Goal: Task Accomplishment & Management: Use online tool/utility

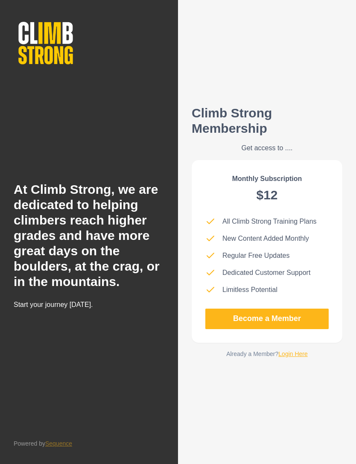
click at [265, 329] on link "Become a Member" at bounding box center [266, 319] width 123 height 20
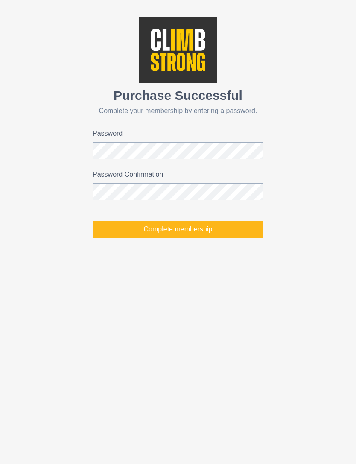
click at [213, 230] on button "Complete membership" at bounding box center [178, 229] width 171 height 17
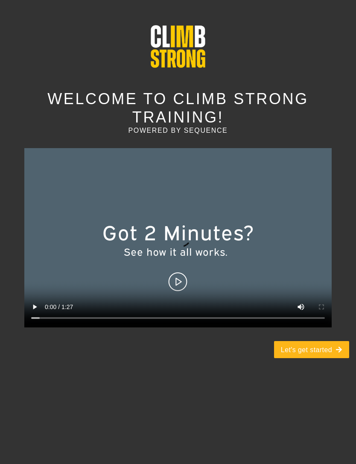
click at [325, 341] on button "Let's get started" at bounding box center [311, 349] width 75 height 17
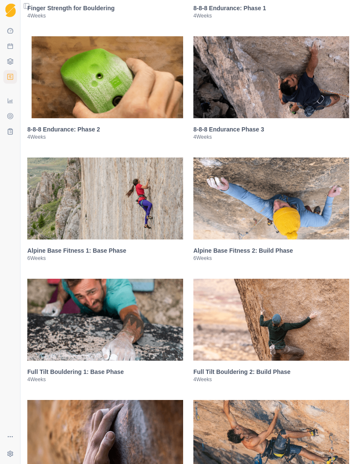
scroll to position [753, 0]
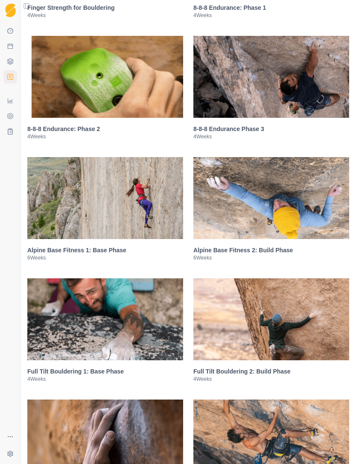
click at [292, 209] on img at bounding box center [271, 198] width 156 height 82
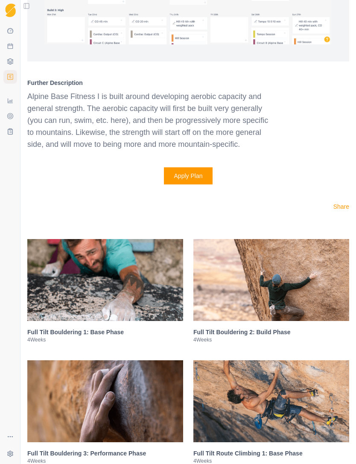
scroll to position [1434, 0]
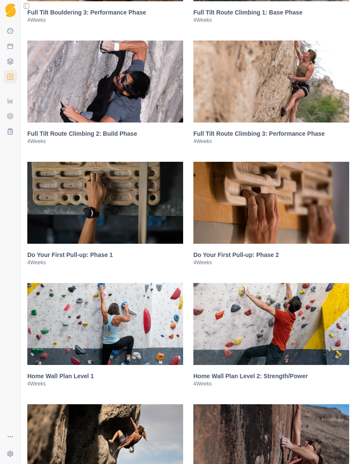
click at [19, 144] on button "Toggle Sidebar" at bounding box center [20, 232] width 7 height 464
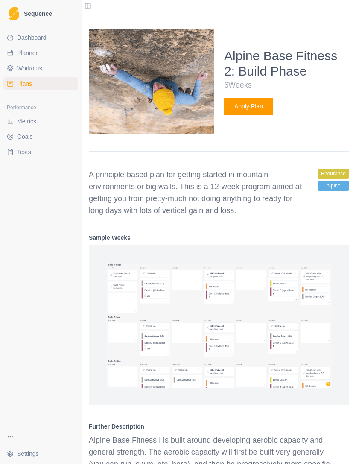
scroll to position [1019, 0]
click at [260, 115] on button "Apply Plan" at bounding box center [248, 106] width 49 height 17
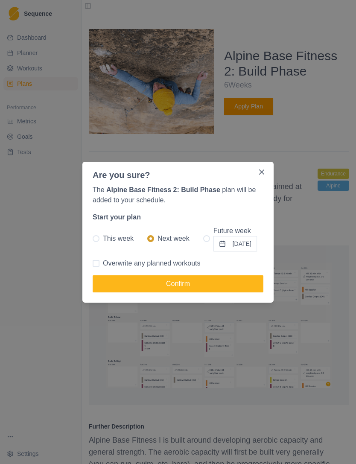
click at [203, 238] on span at bounding box center [206, 238] width 7 height 7
click at [203, 238] on input "Future week 25/08/2025" at bounding box center [203, 238] width 0 height 0
radio input "true"
click at [222, 245] on button "25/08/2025" at bounding box center [235, 243] width 44 height 15
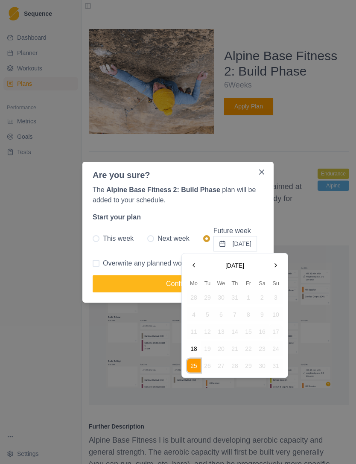
click at [192, 265] on button "Go to the Previous Month" at bounding box center [194, 266] width 14 height 14
click at [278, 264] on button "Go to the Next Month" at bounding box center [276, 266] width 14 height 14
click at [193, 345] on button "18" at bounding box center [194, 349] width 14 height 14
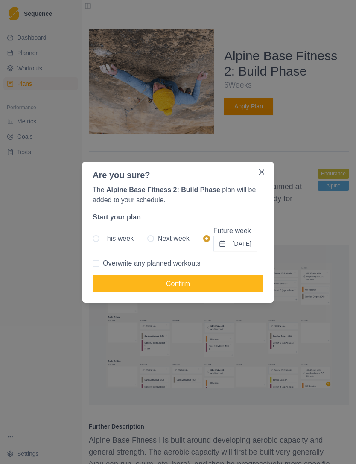
click at [109, 282] on button "Confirm" at bounding box center [178, 283] width 171 height 17
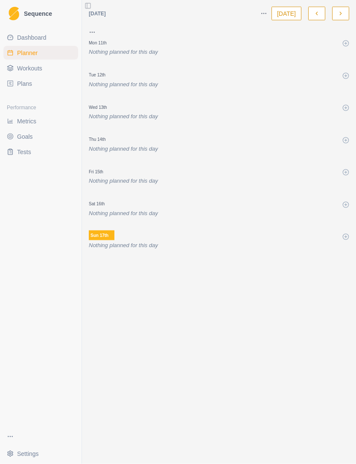
scroll to position [27, 0]
click at [27, 37] on span "Dashboard" at bounding box center [31, 37] width 29 height 9
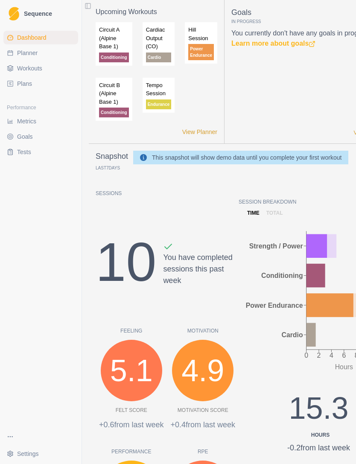
click at [22, 55] on span "Planner" at bounding box center [27, 53] width 20 height 9
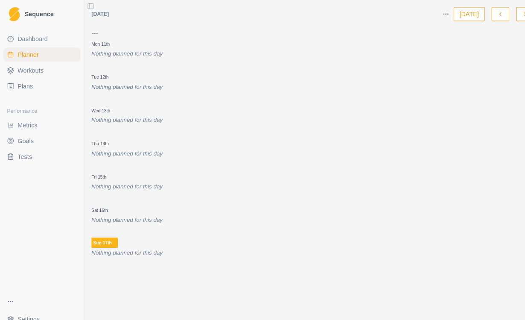
select select "month"
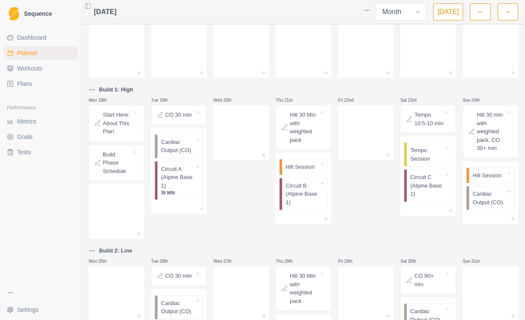
scroll to position [191, 0]
click at [128, 121] on p "Start Here: About This Plan" at bounding box center [117, 123] width 29 height 25
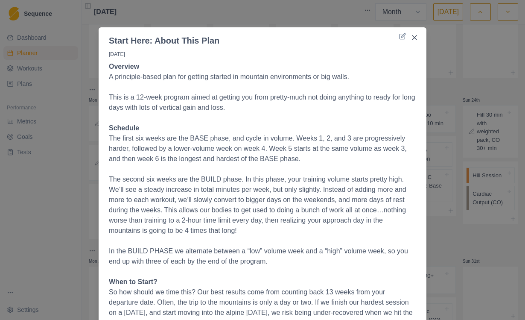
scroll to position [2, 0]
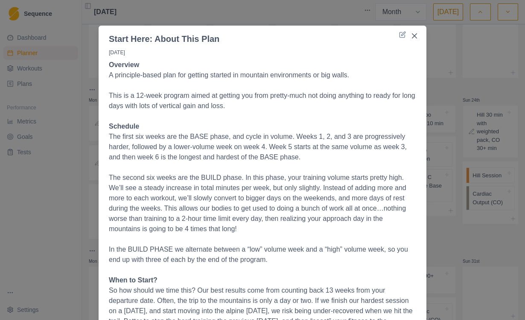
click at [356, 39] on button "Close" at bounding box center [415, 36] width 14 height 14
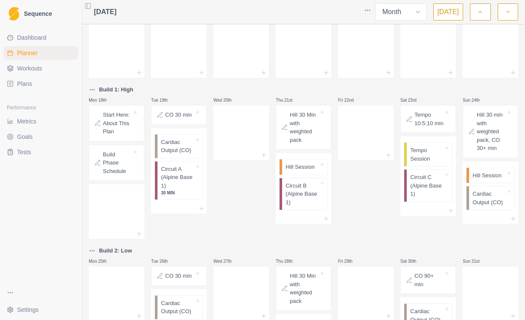
click at [180, 143] on p "Cardiac Output (CO)" at bounding box center [177, 146] width 33 height 17
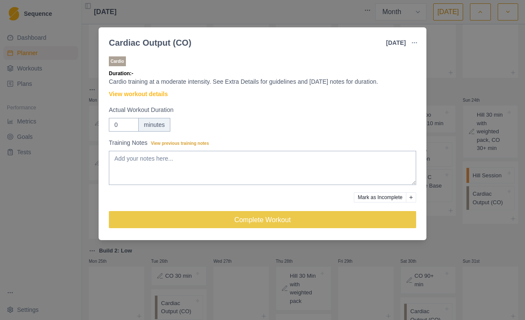
click at [163, 96] on link "View workout details" at bounding box center [138, 94] width 59 height 9
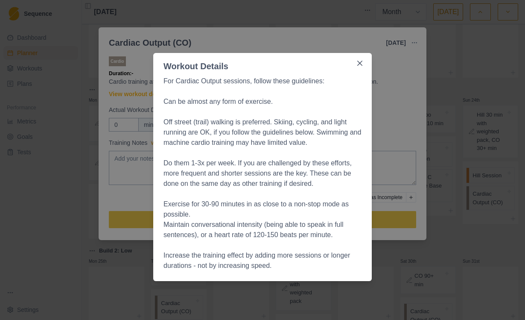
click at [356, 62] on icon "Close" at bounding box center [359, 63] width 5 height 5
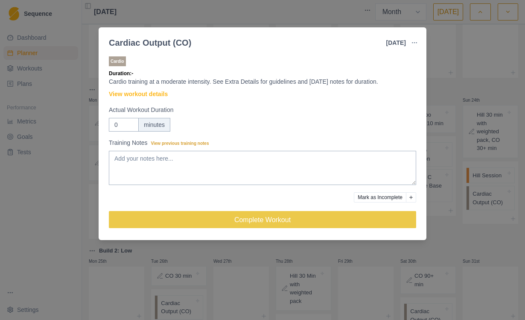
click at [356, 68] on div "Cardiac Output (CO) 19 Aug 2025 Link To Goal View Workout Metrics Edit Original…" at bounding box center [262, 160] width 525 height 320
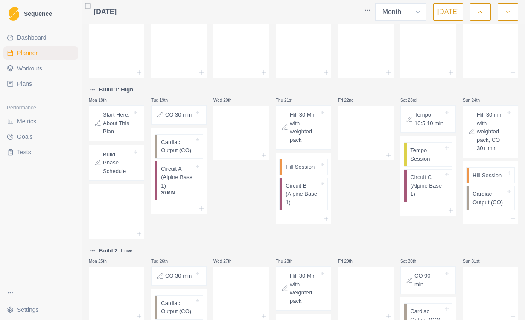
click at [185, 175] on p "Circuit A (Alpine Base 1)" at bounding box center [177, 177] width 33 height 25
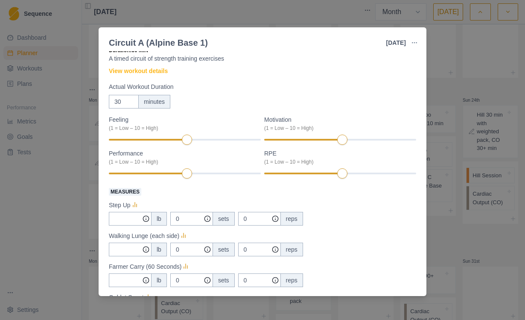
scroll to position [10, 0]
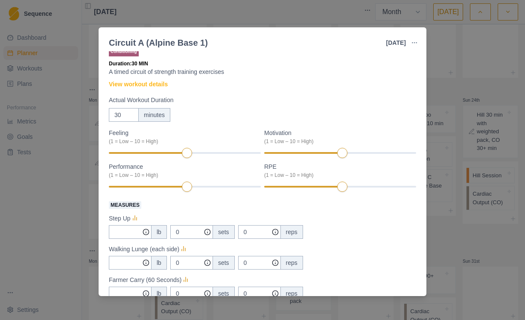
click at [156, 88] on link "View workout details" at bounding box center [138, 84] width 59 height 9
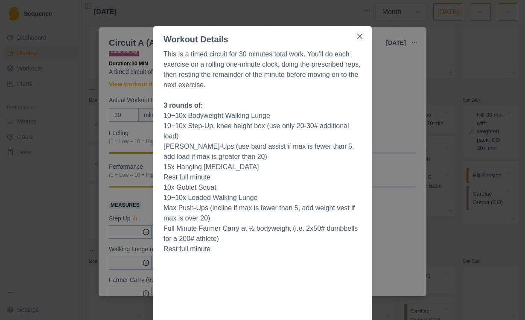
scroll to position [0, 0]
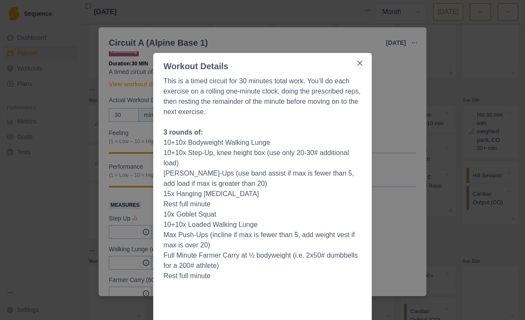
click at [356, 58] on button "Close" at bounding box center [360, 63] width 14 height 14
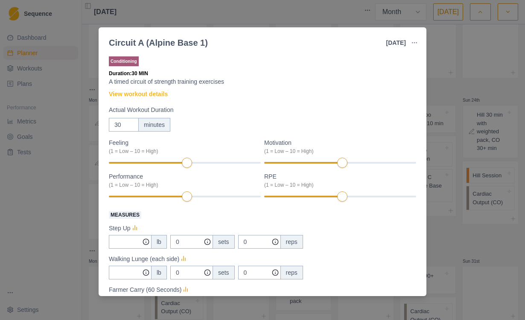
click at [161, 94] on link "View workout details" at bounding box center [138, 94] width 59 height 9
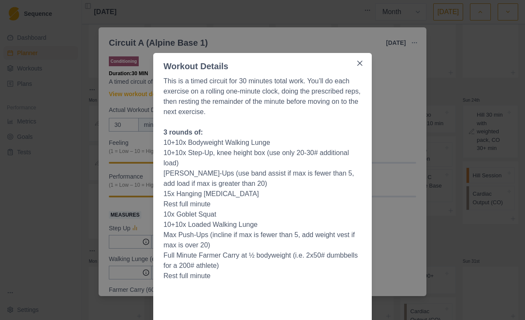
click at [356, 59] on button "Close" at bounding box center [360, 63] width 14 height 14
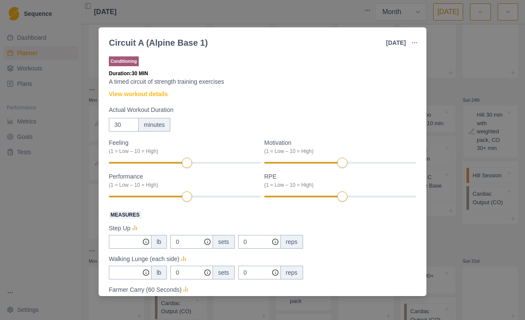
click at [356, 96] on div "Circuit A (Alpine Base 1) 19 Aug 2025 Link To Goal View Workout Metrics Edit Or…" at bounding box center [262, 160] width 525 height 320
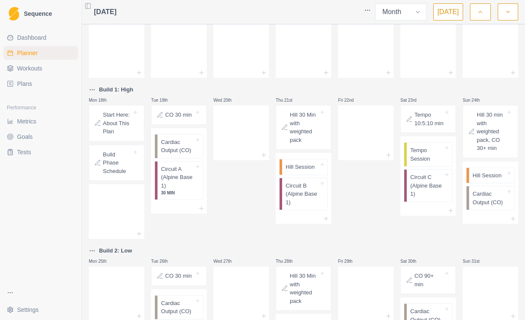
click at [312, 125] on p "Hill 30 Min with weighted pack" at bounding box center [304, 127] width 29 height 33
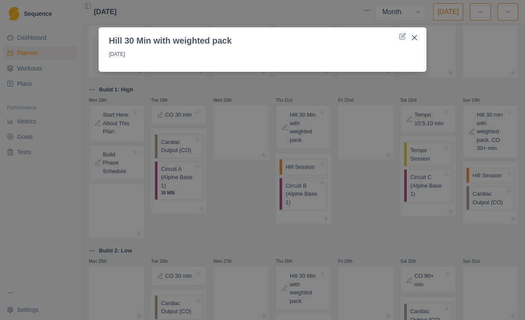
click at [356, 38] on button "Close" at bounding box center [415, 38] width 14 height 14
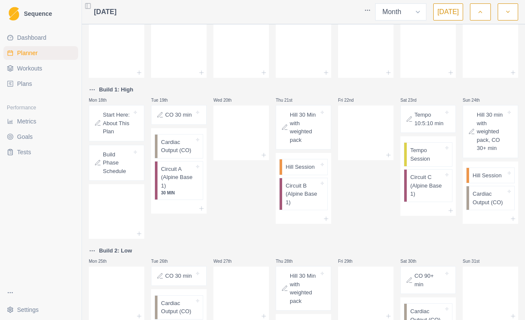
click at [307, 164] on p "Hill Session" at bounding box center [300, 167] width 29 height 9
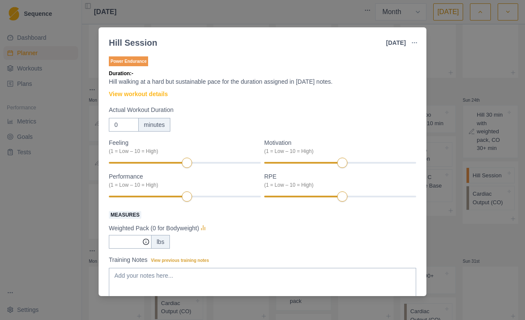
click at [69, 106] on div "Hill Session 21 Aug 2025 Link To Goal View Workout Metrics Edit Original Workou…" at bounding box center [262, 160] width 525 height 320
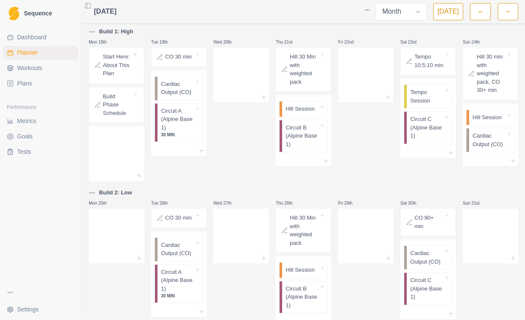
scroll to position [28, 0]
click at [301, 285] on p "Circuit B (Alpine Base 1)" at bounding box center [302, 297] width 33 height 25
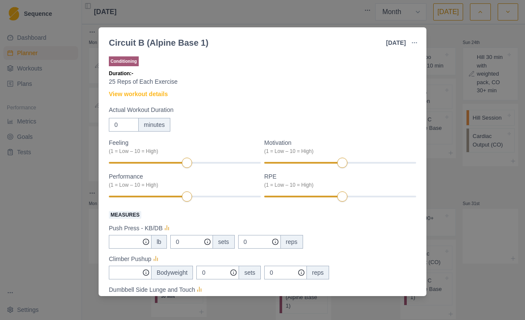
click at [116, 93] on link "View workout details" at bounding box center [138, 94] width 59 height 9
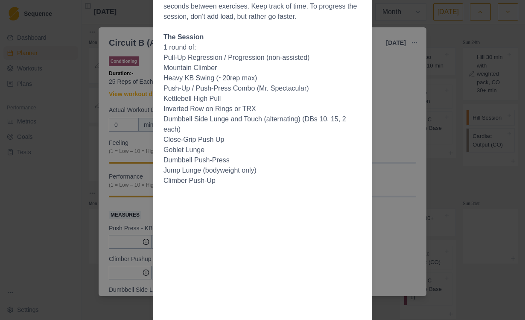
scroll to position [47, 0]
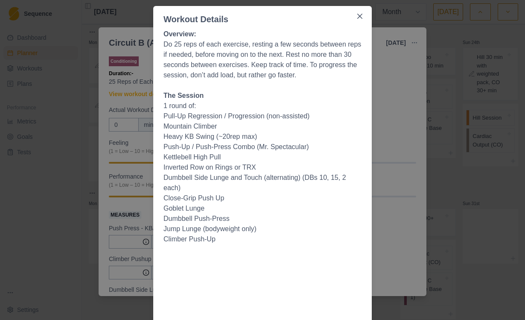
click at [356, 17] on icon "Close" at bounding box center [359, 16] width 5 height 5
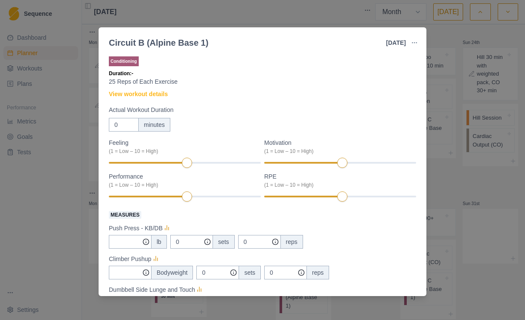
click at [356, 63] on div "Circuit B (Alpine Base 1) 28 Aug 2025 Link To Goal View Workout Metrics Edit Or…" at bounding box center [262, 160] width 525 height 320
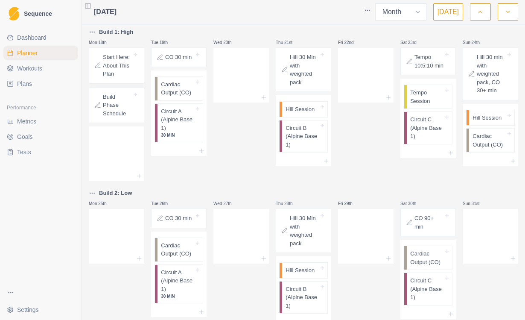
click at [356, 12] on select "Week Month" at bounding box center [400, 11] width 51 height 17
click at [356, 13] on icon "button" at bounding box center [508, 12] width 6 height 9
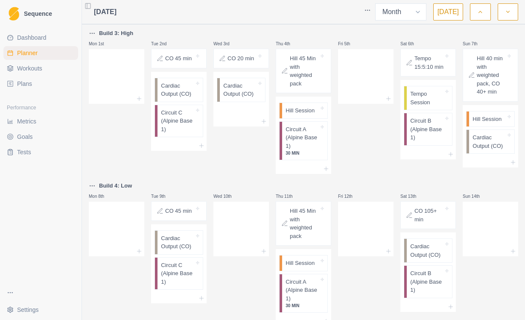
scroll to position [0, 0]
click at [356, 106] on p "Tempo Session" at bounding box center [426, 98] width 33 height 17
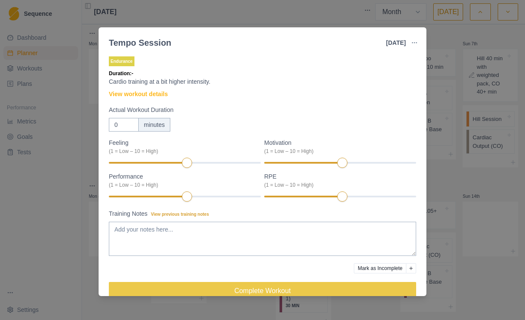
click at [117, 90] on link "View workout details" at bounding box center [138, 94] width 59 height 9
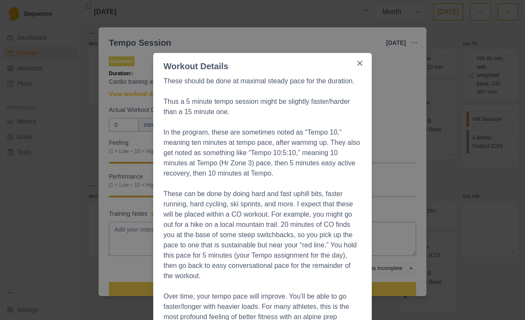
click at [356, 58] on button "Close" at bounding box center [360, 63] width 14 height 14
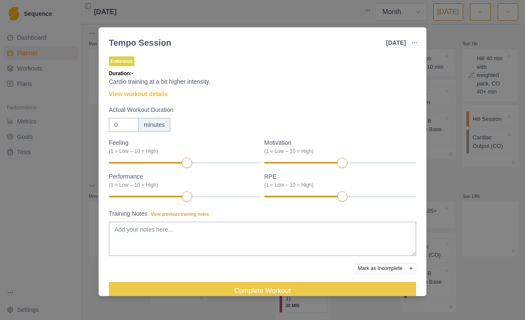
click at [356, 176] on div "Tempo Session 6 Sep 2025 Link To Goal View Workout Metrics Edit Original Workou…" at bounding box center [262, 160] width 525 height 320
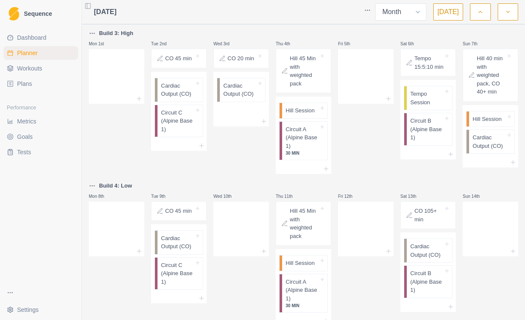
click at [175, 117] on p "Circuit C (Alpine Base 1)" at bounding box center [177, 120] width 33 height 25
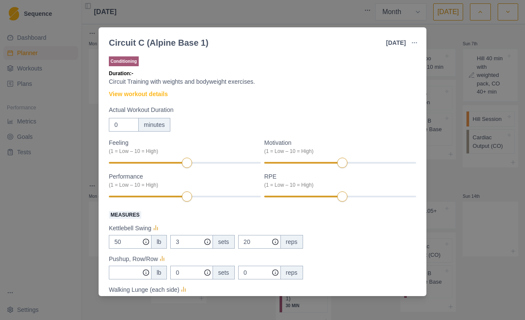
click at [121, 94] on link "View workout details" at bounding box center [138, 94] width 59 height 9
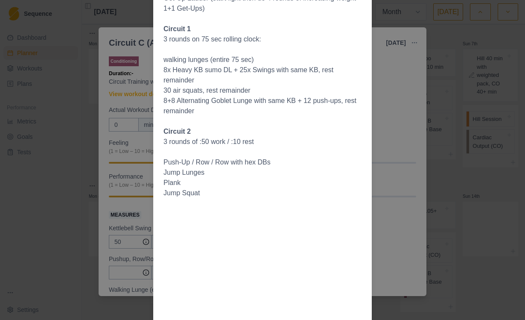
scroll to position [134, 0]
click at [195, 158] on li "Push-Up / Row / Row with hex DBs" at bounding box center [263, 162] width 198 height 10
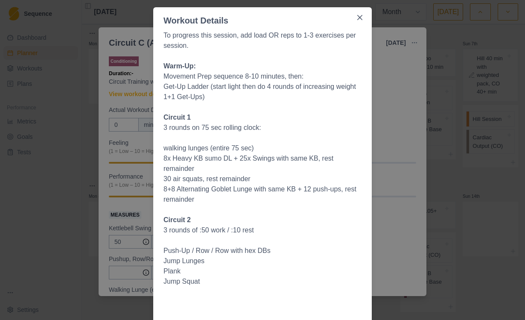
scroll to position [23, 0]
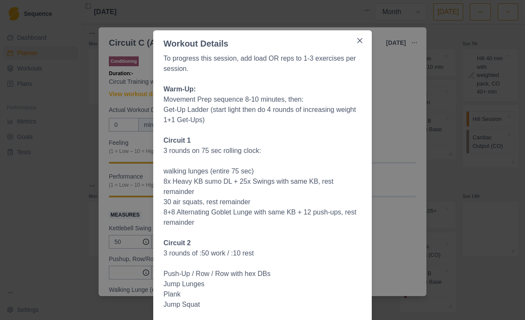
click at [356, 41] on button "Close" at bounding box center [360, 41] width 14 height 14
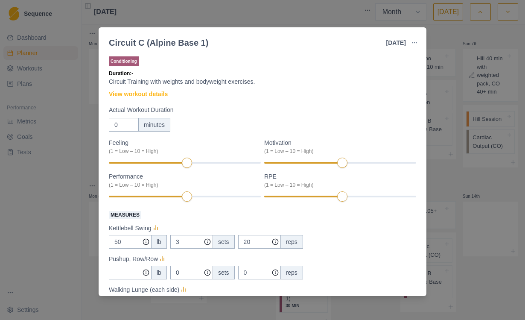
click at [356, 82] on div "Circuit C (Alpine Base 1) 2 Sep 2025 Link To Goal View Workout Metrics Edit Ori…" at bounding box center [262, 160] width 525 height 320
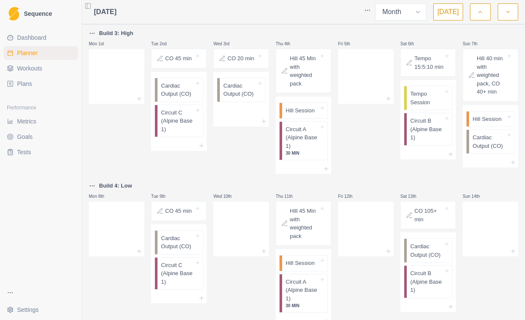
click at [317, 137] on p "Circuit A (Alpine Base 1)" at bounding box center [302, 137] width 33 height 25
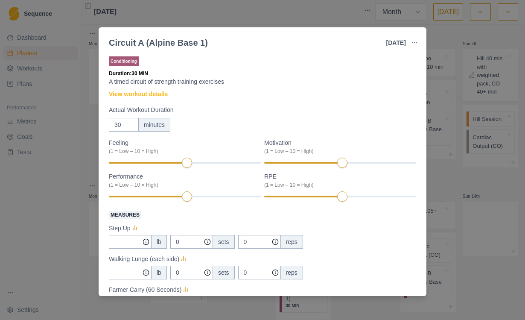
click at [166, 91] on link "View workout details" at bounding box center [138, 94] width 59 height 9
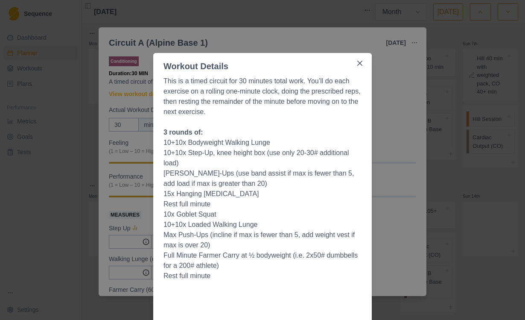
click at [356, 63] on button "Close" at bounding box center [360, 63] width 14 height 14
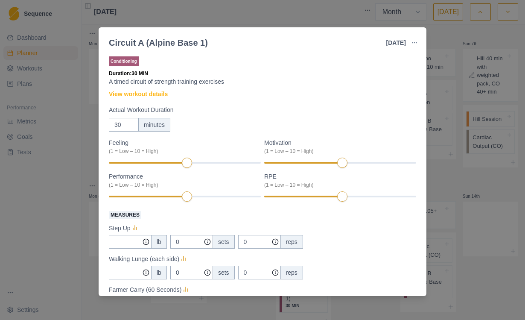
click at [356, 112] on div "Circuit A (Alpine Base 1) 4 Sep 2025 Link To Goal View Workout Metrics Edit Ori…" at bounding box center [262, 160] width 525 height 320
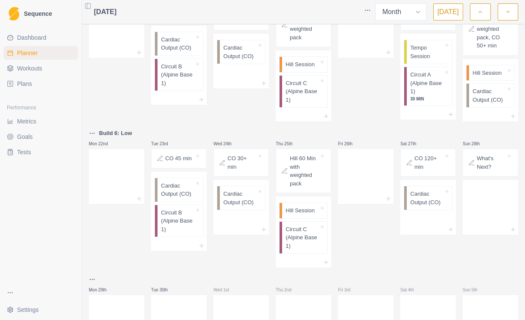
scroll to position [351, 0]
click at [356, 164] on p "What's Next?" at bounding box center [491, 162] width 29 height 17
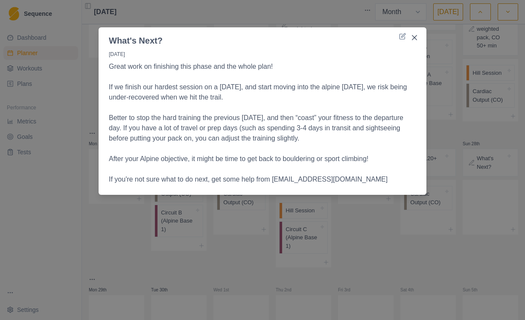
click at [356, 37] on icon "Close" at bounding box center [414, 37] width 5 height 5
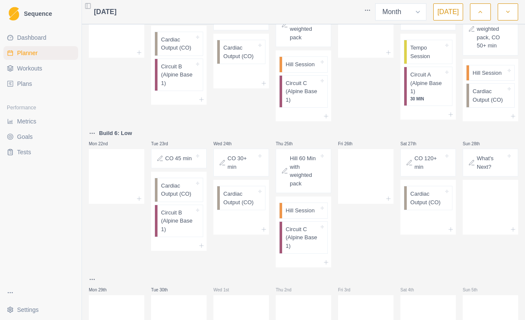
click at [23, 71] on span "Workouts" at bounding box center [29, 68] width 25 height 9
